Goal: Task Accomplishment & Management: Manage account settings

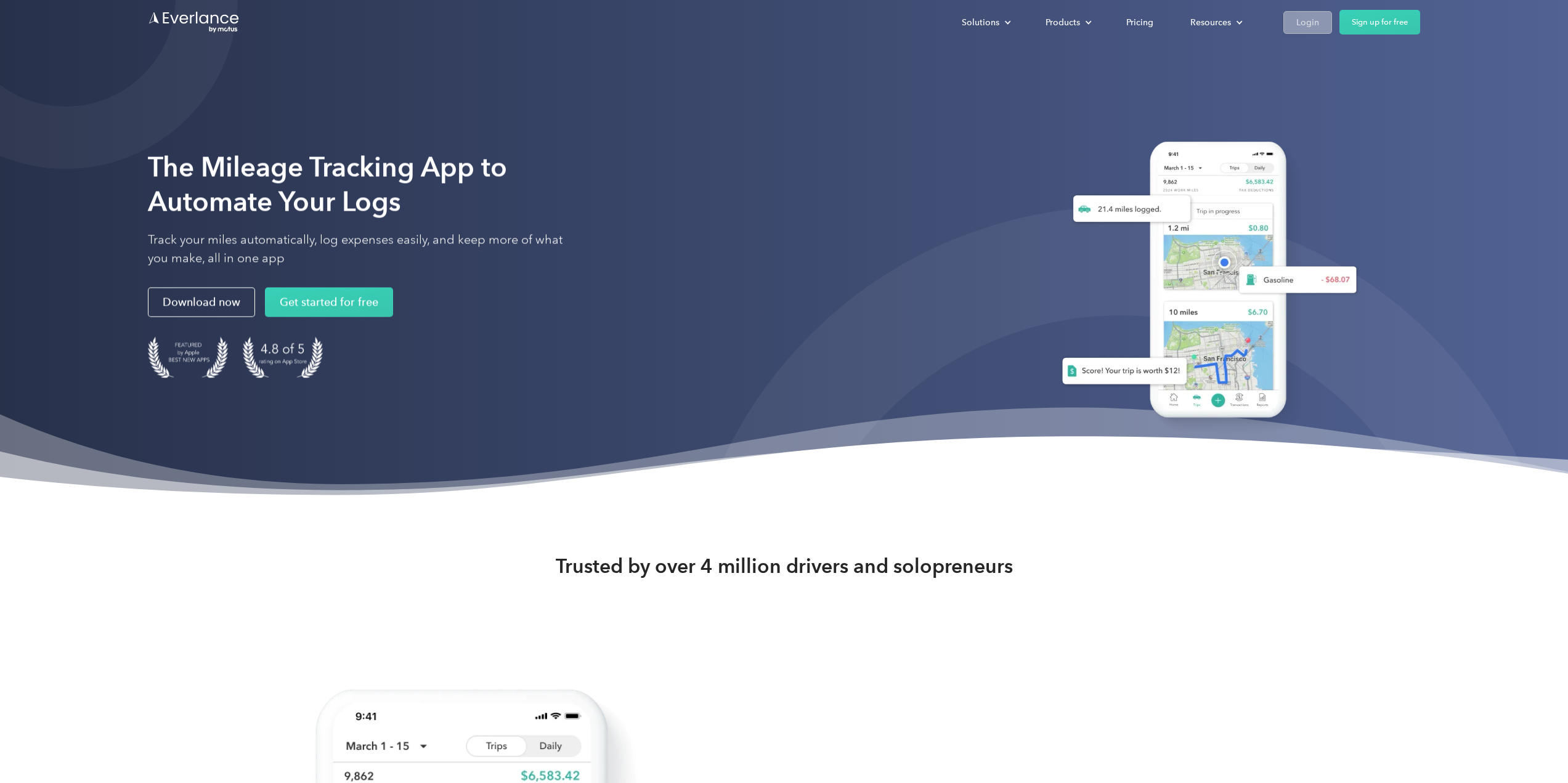
click at [1311, 26] on div "Login" at bounding box center [1307, 22] width 23 height 15
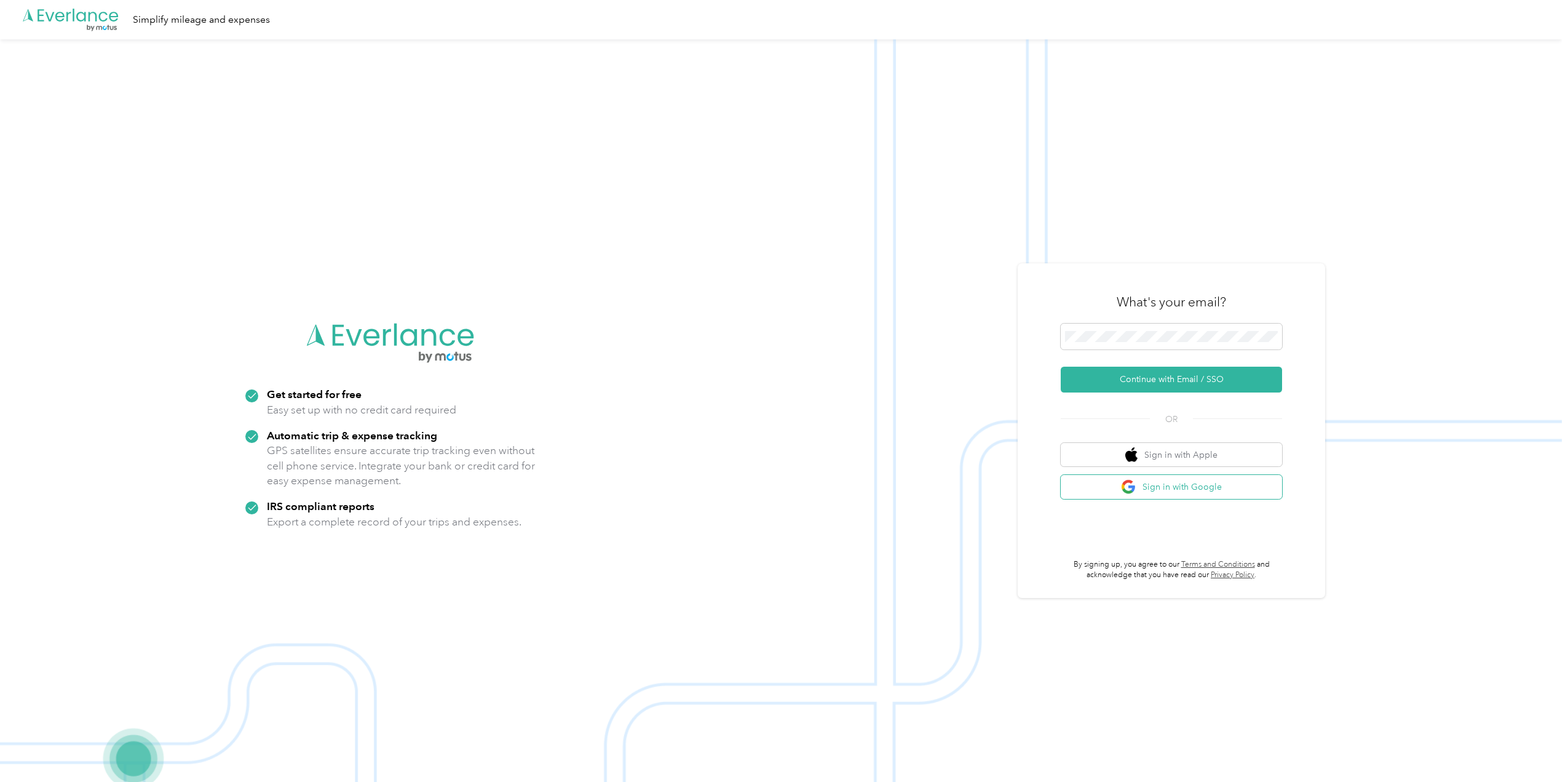
click at [1172, 490] on button "Sign in with Google" at bounding box center [1171, 486] width 222 height 24
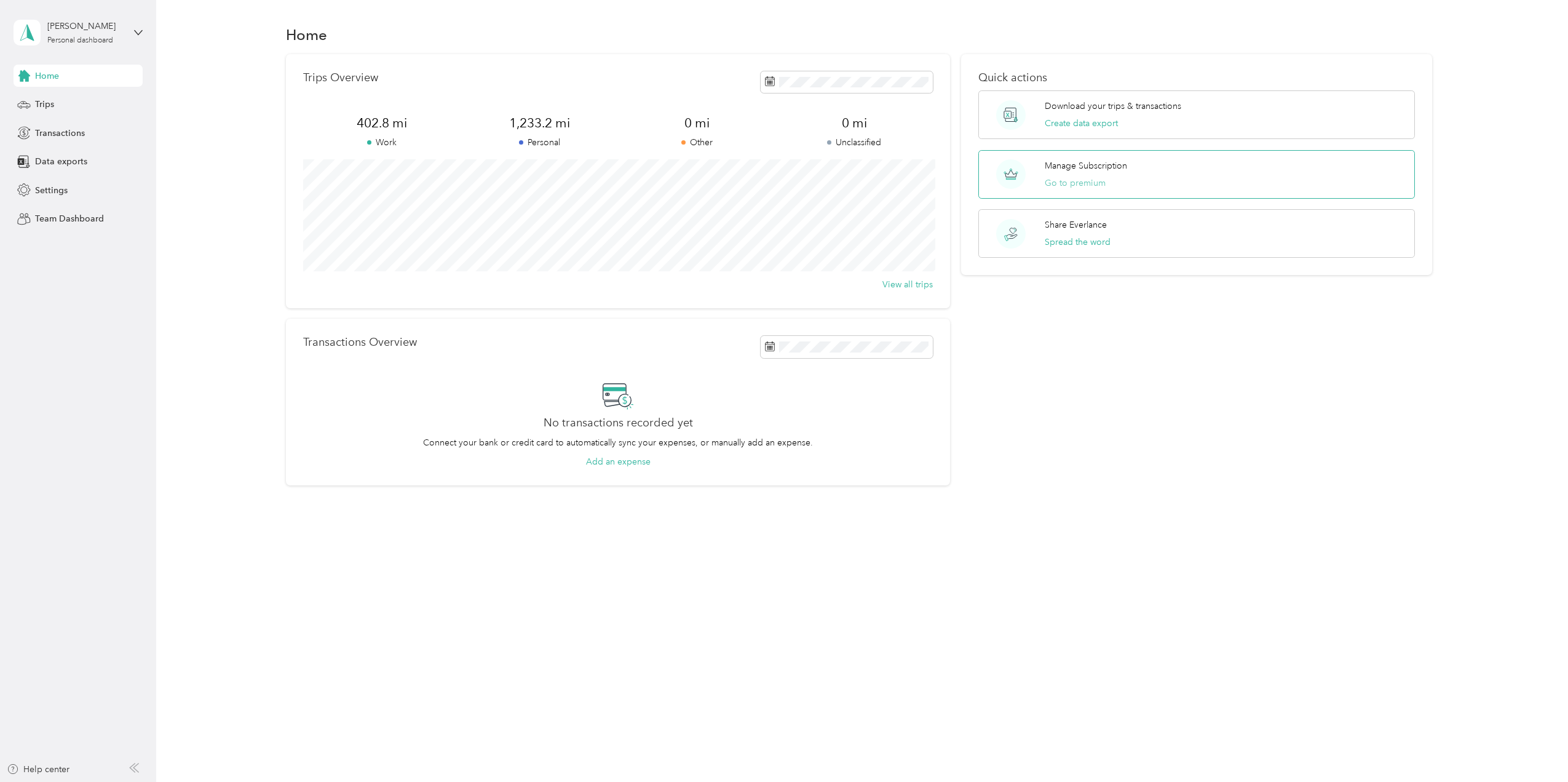
click at [1090, 184] on button "Go to premium" at bounding box center [1075, 183] width 61 height 13
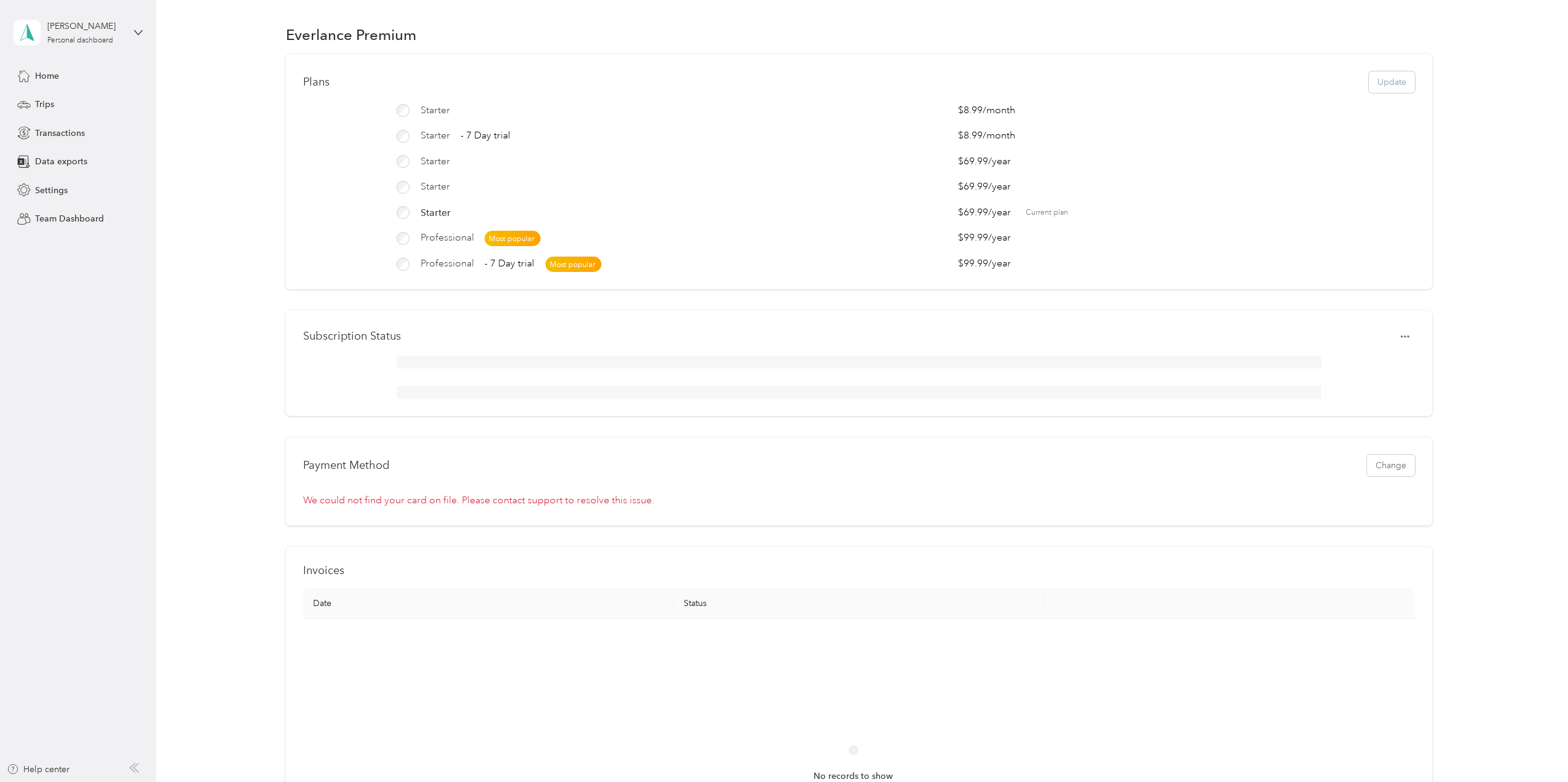
click at [506, 506] on span "We could not find your card on file. Please contact support to resolve this iss…" at bounding box center [478, 500] width 351 height 12
click at [381, 343] on h1 "Subscription Status" at bounding box center [352, 336] width 98 height 13
click at [1400, 338] on icon "button" at bounding box center [1404, 336] width 8 height 3
click at [1433, 369] on span "Set to cancel" at bounding box center [1439, 366] width 50 height 13
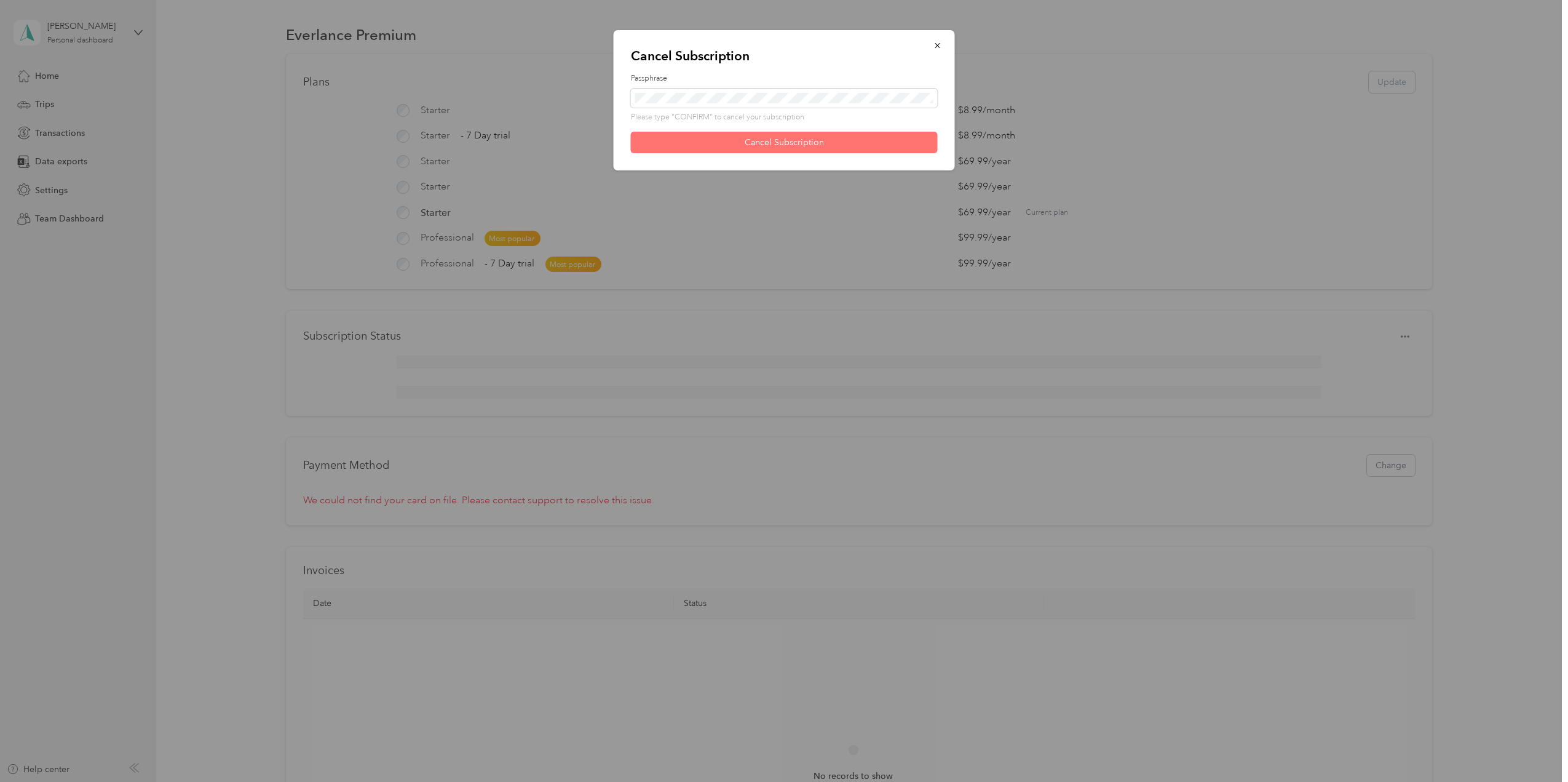
click at [777, 144] on button "Cancel Subscription" at bounding box center [784, 142] width 307 height 21
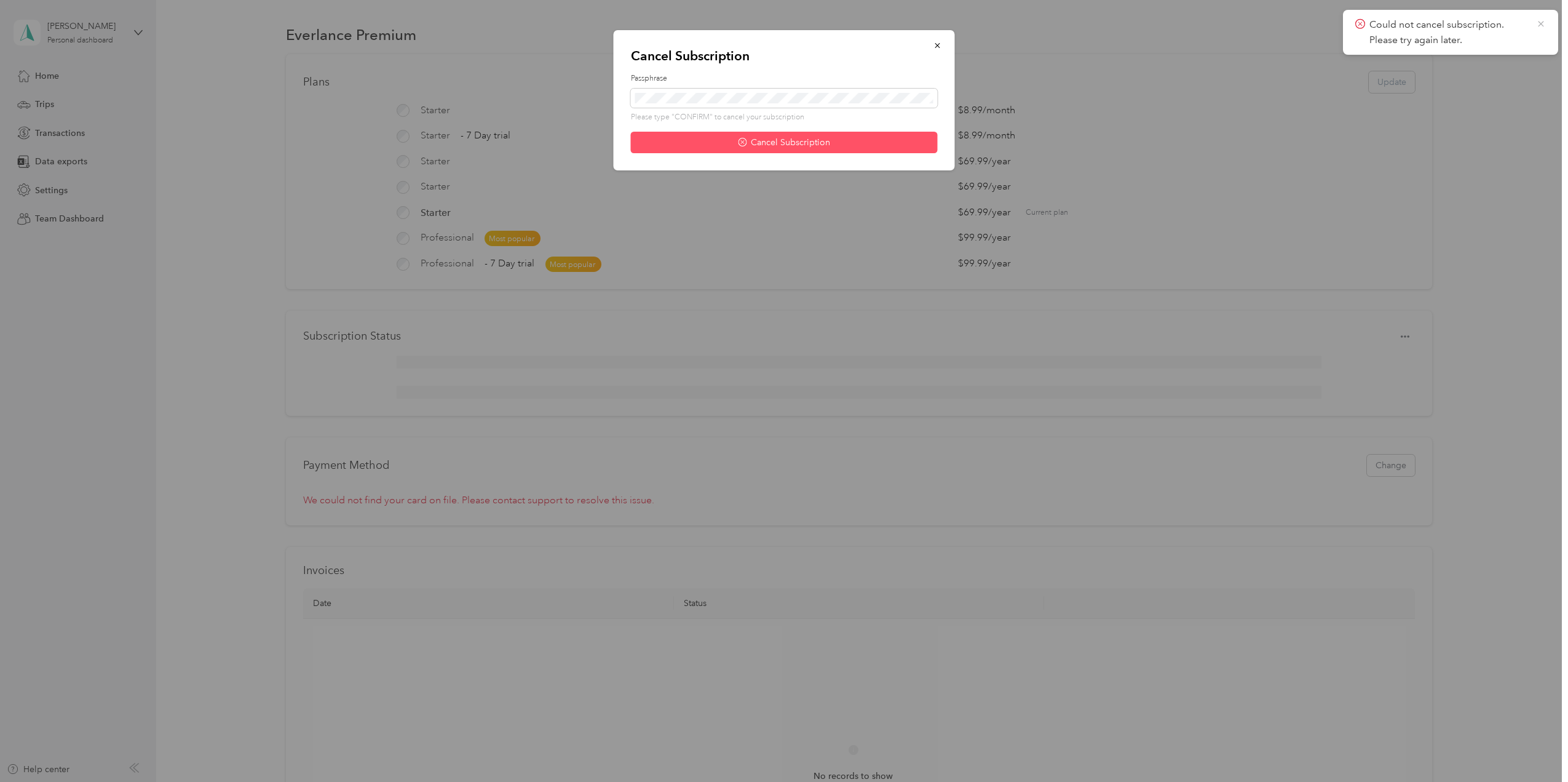
click at [1543, 19] on icon at bounding box center [1540, 24] width 10 height 11
click at [937, 50] on icon "button" at bounding box center [938, 46] width 8 height 8
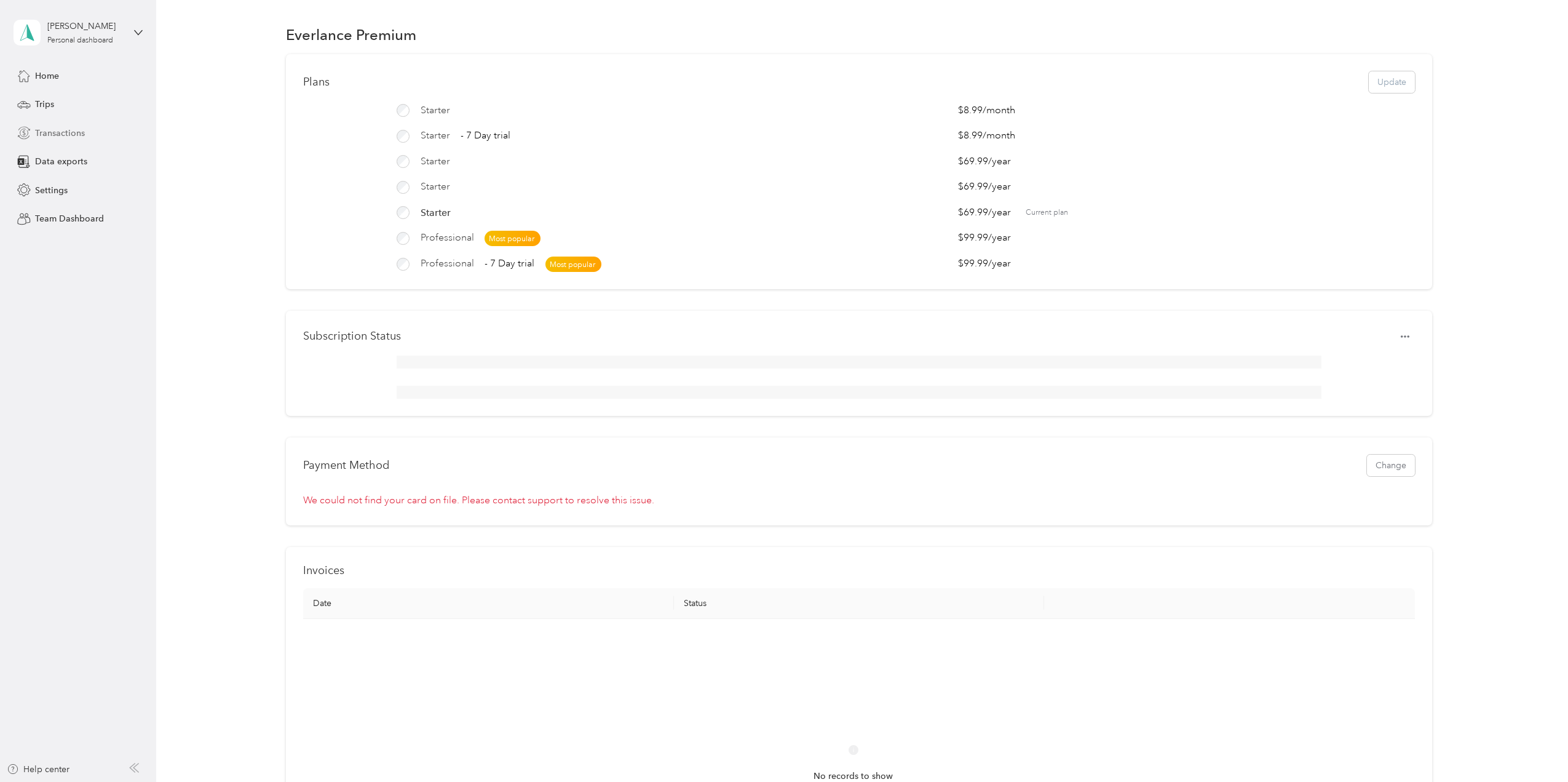
click at [64, 135] on span "Transactions" at bounding box center [60, 133] width 50 height 13
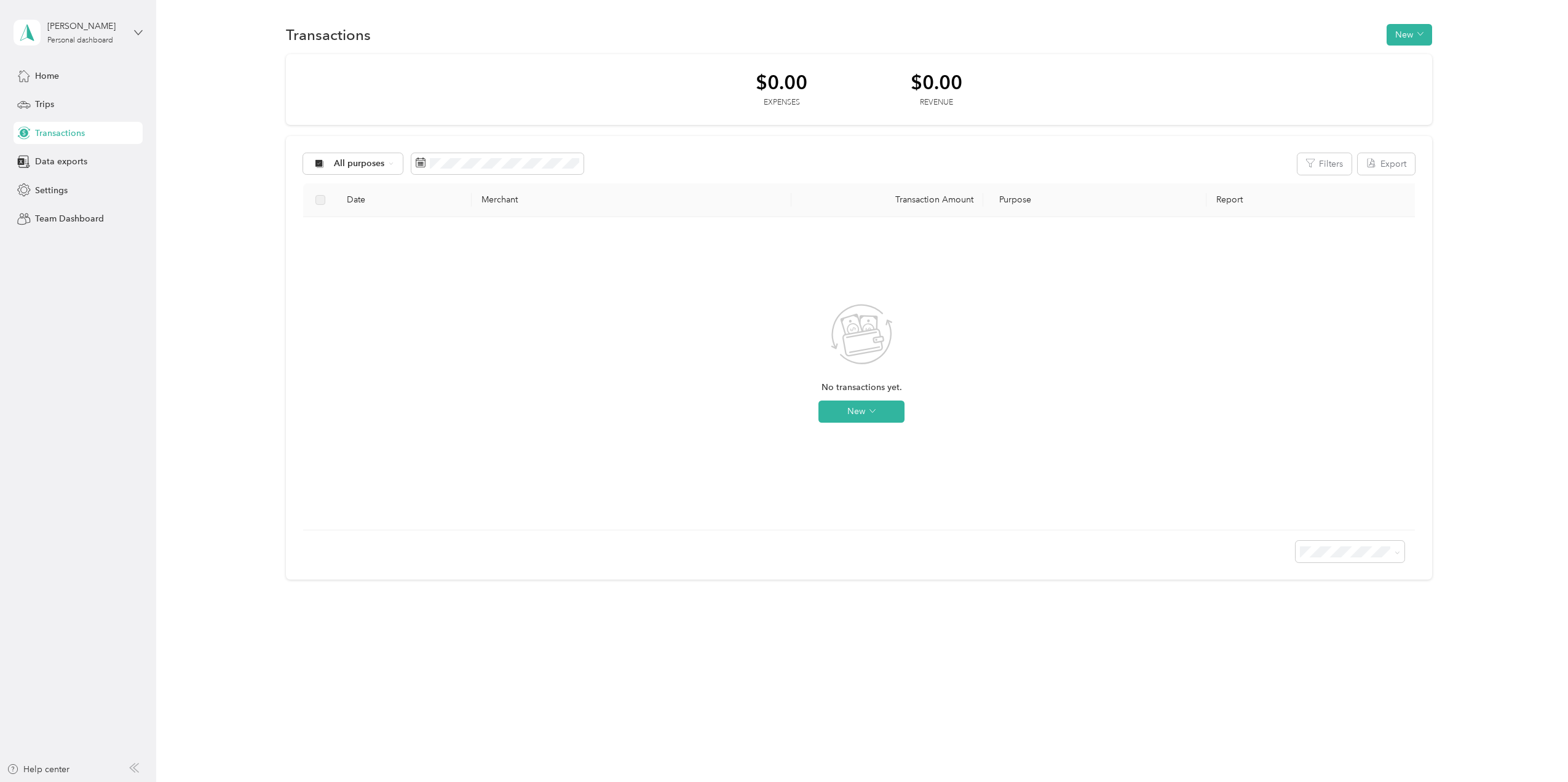
click at [134, 30] on icon at bounding box center [138, 32] width 8 height 8
click at [19, 281] on aside "Nhan Truong Personal dashboard Home Trips Transactions Data exports Settings Te…" at bounding box center [78, 391] width 156 height 782
click at [1431, 31] on button "New" at bounding box center [1409, 35] width 46 height 21
click at [134, 32] on icon at bounding box center [138, 32] width 8 height 8
click at [57, 104] on div "Log out" at bounding box center [48, 99] width 48 height 13
